Goal: Find specific page/section: Find specific page/section

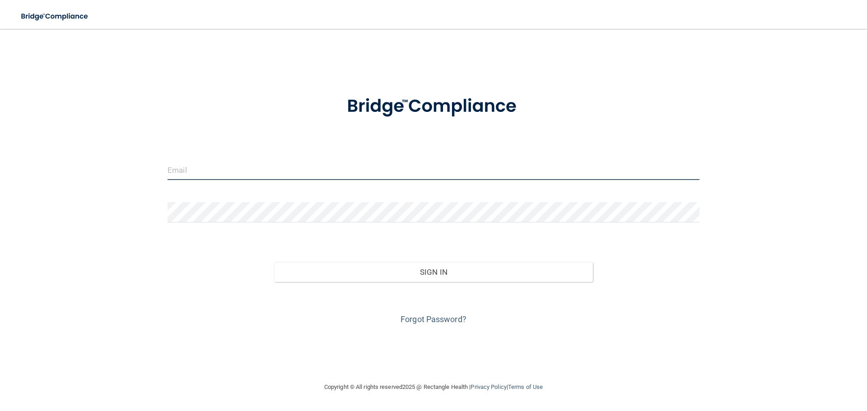
type input "[EMAIL_ADDRESS][DOMAIN_NAME]"
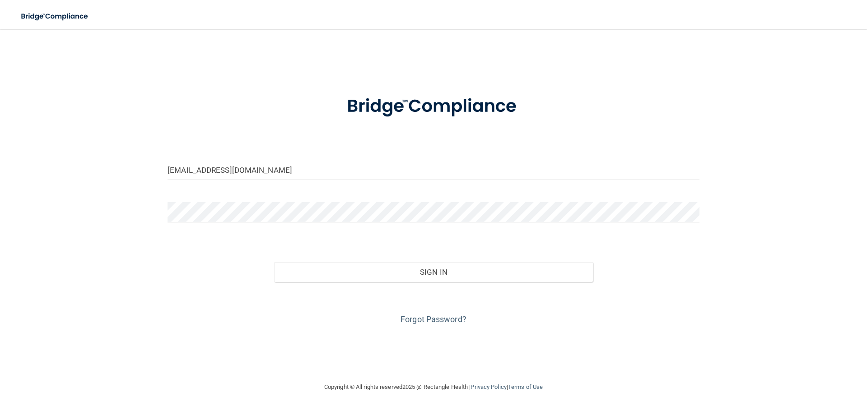
click at [394, 282] on div "Forgot Password?" at bounding box center [433, 304] width 545 height 45
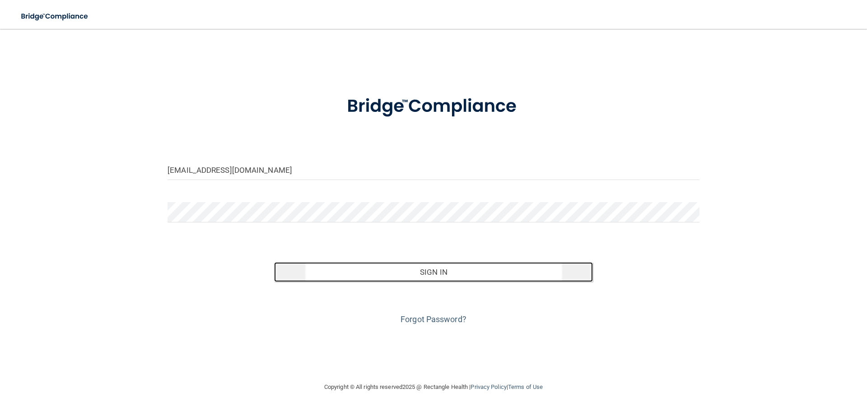
click at [391, 275] on button "Sign In" at bounding box center [433, 272] width 319 height 20
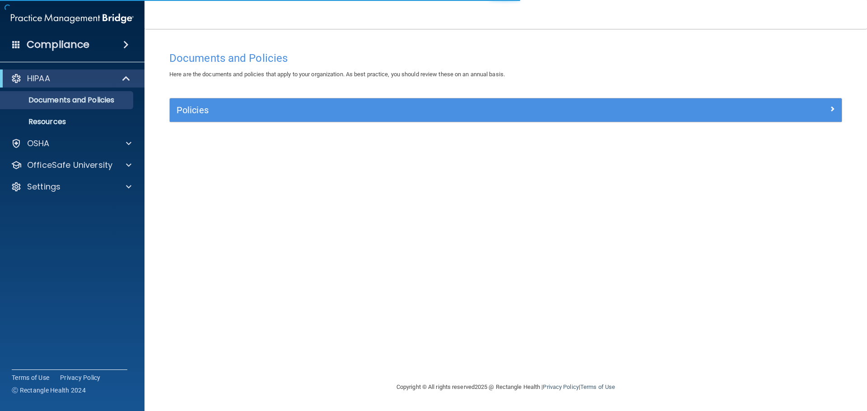
click at [121, 49] on div "Compliance" at bounding box center [72, 45] width 144 height 20
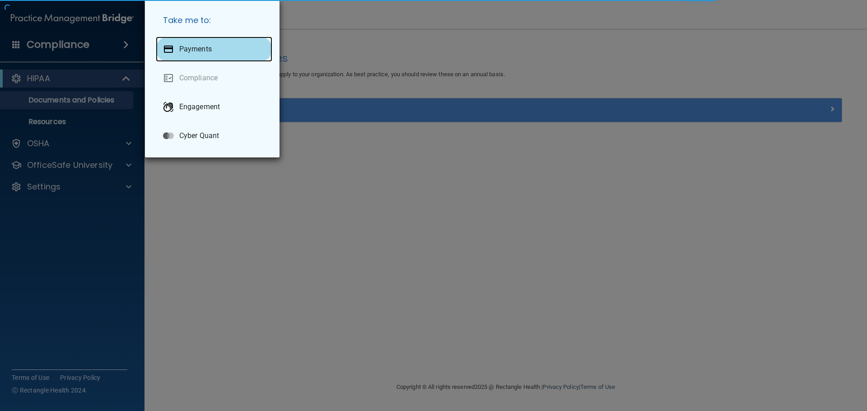
click at [200, 55] on div "Payments" at bounding box center [214, 49] width 116 height 25
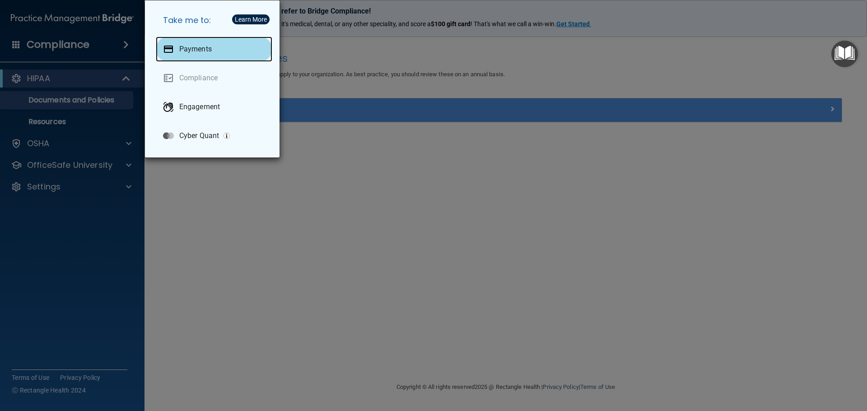
click at [191, 47] on p "Payments" at bounding box center [195, 49] width 32 height 9
